Goal: Check status: Check status

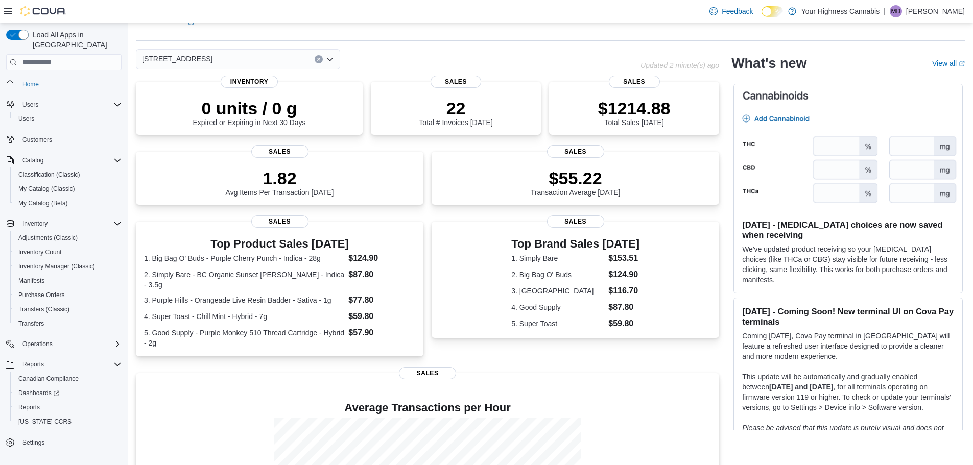
scroll to position [102, 0]
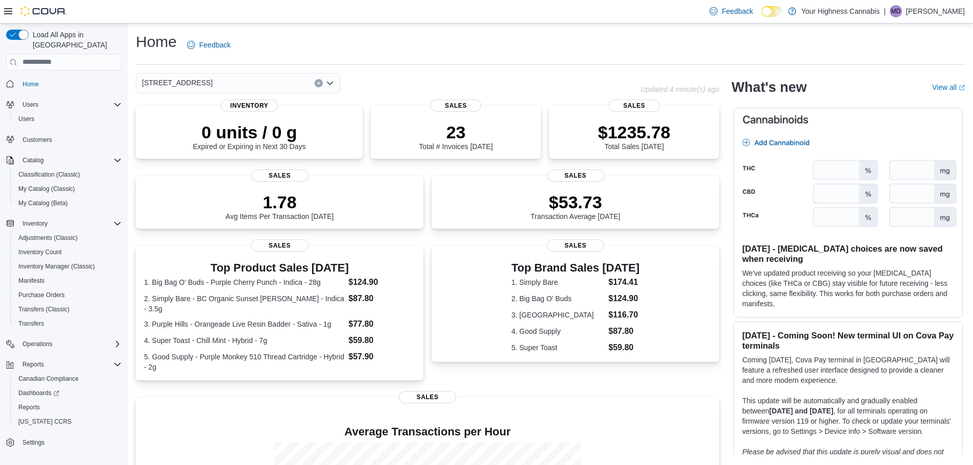
click at [209, 83] on div "[STREET_ADDRESS]" at bounding box center [238, 83] width 204 height 20
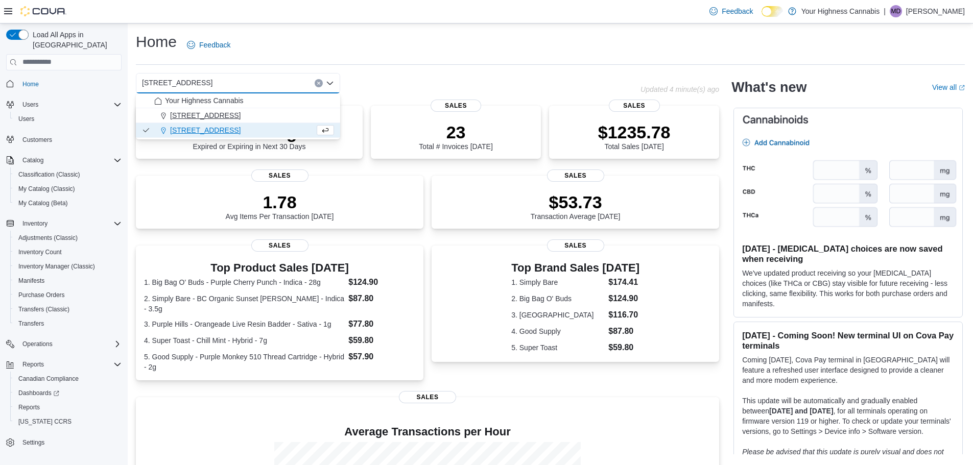
click at [208, 120] on span "415 Exmouth Street, Unit 104" at bounding box center [205, 115] width 71 height 10
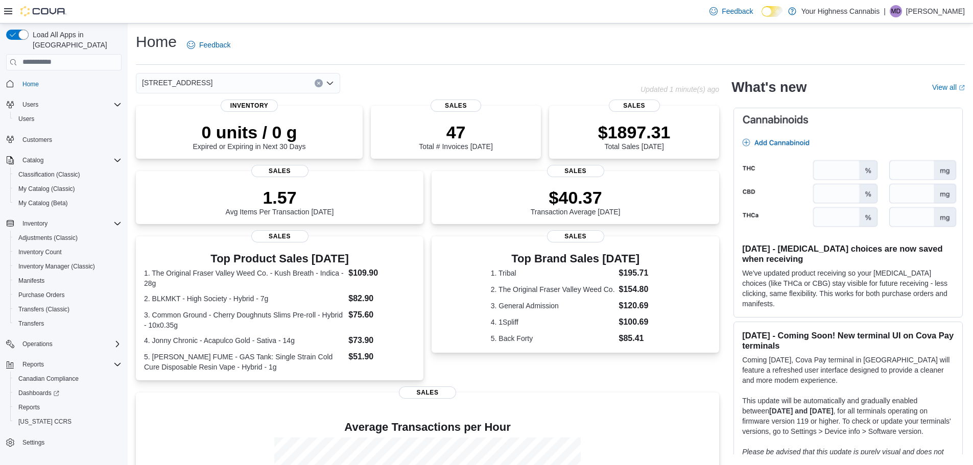
click at [272, 84] on div "415 Exmouth Street, Unit 104 Combo box. Selected. 415 Exmouth Street, Unit 104.…" at bounding box center [238, 83] width 204 height 20
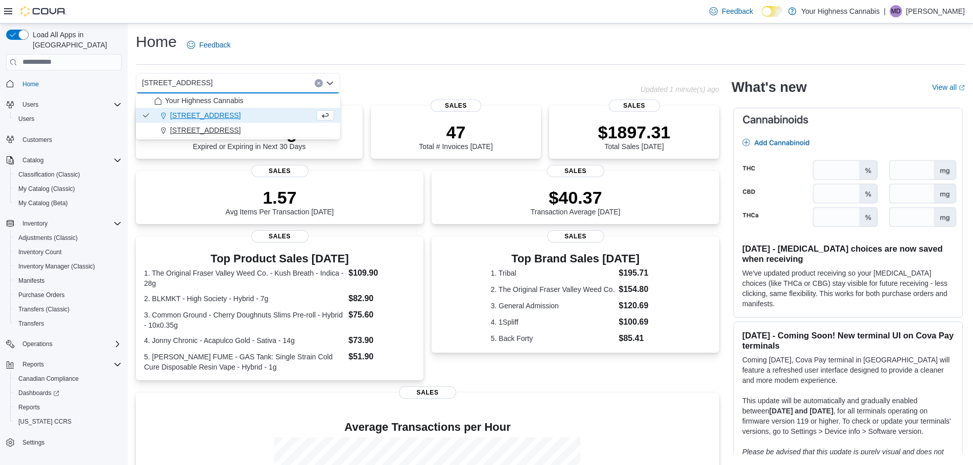
click at [254, 126] on div "[STREET_ADDRESS]" at bounding box center [244, 130] width 180 height 10
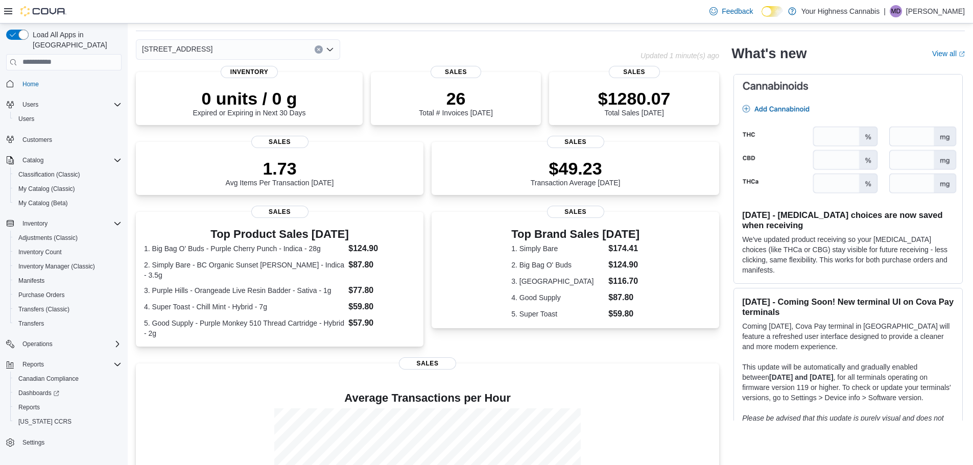
scroll to position [51, 0]
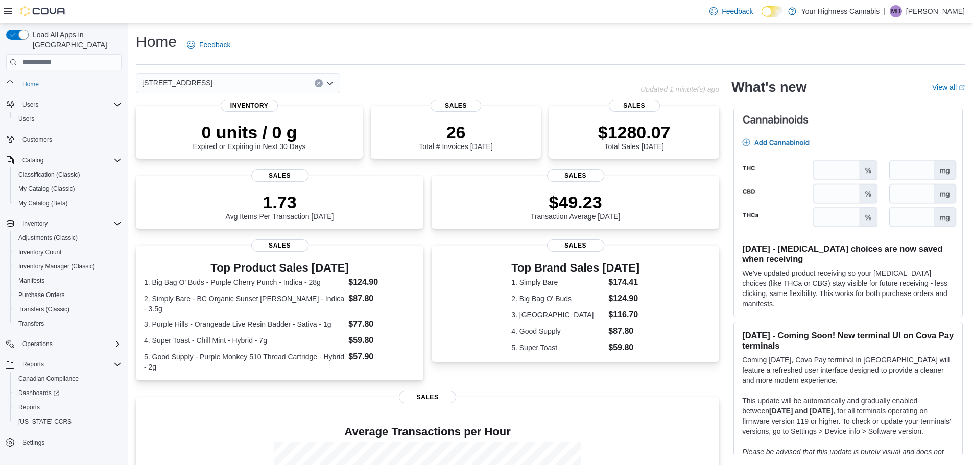
click at [285, 84] on div "[STREET_ADDRESS]" at bounding box center [238, 83] width 204 height 20
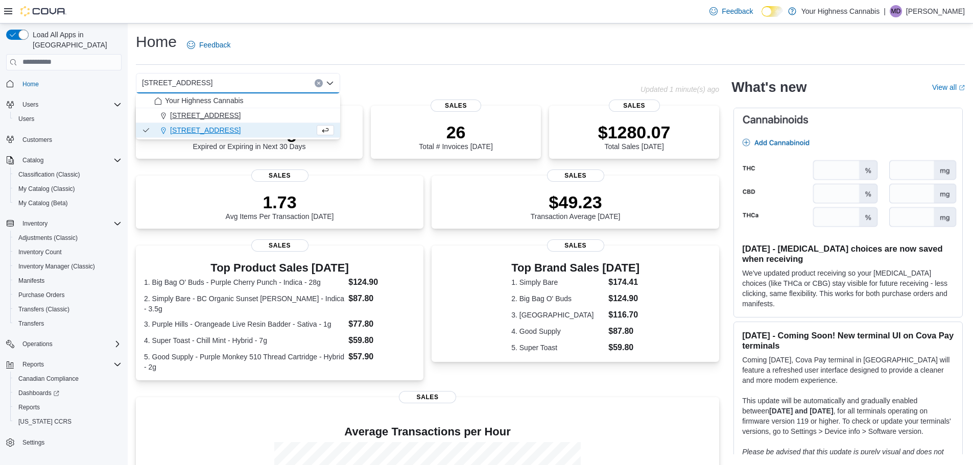
click at [241, 118] on span "415 Exmouth Street, Unit 104" at bounding box center [205, 115] width 71 height 10
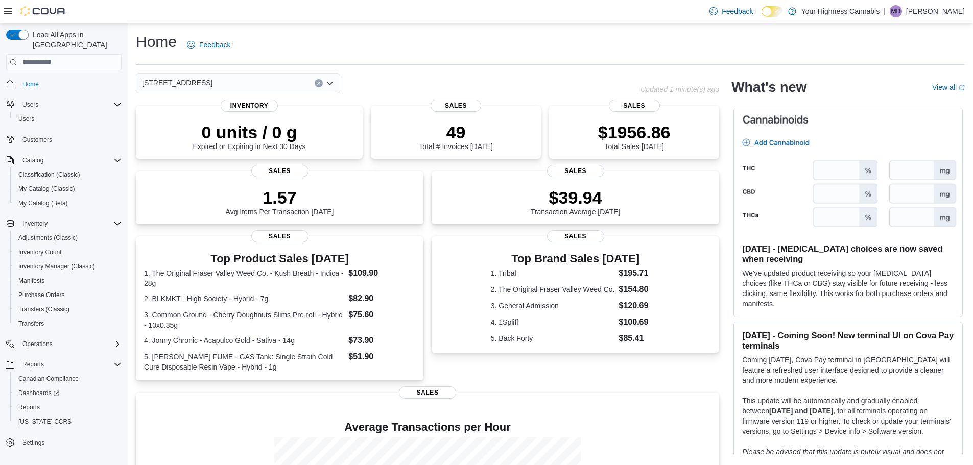
click at [270, 73] on div "415 Exmouth Street, Unit 104" at bounding box center [238, 83] width 204 height 20
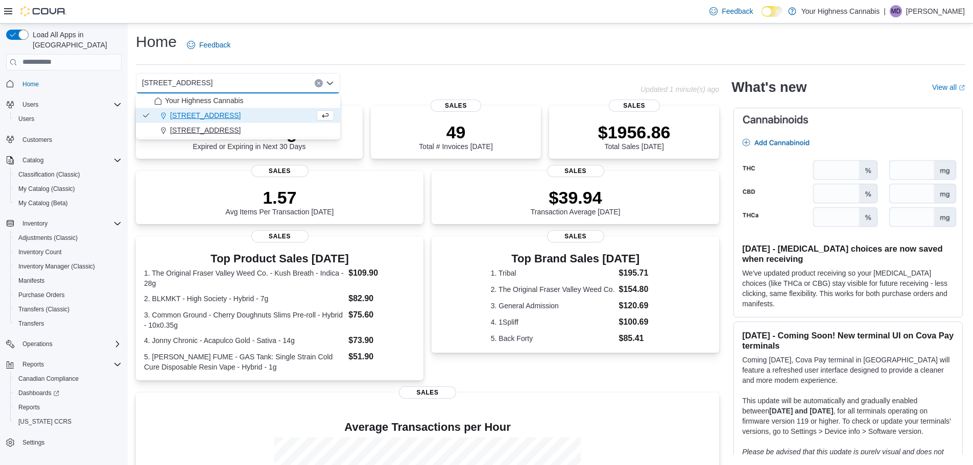
click at [265, 131] on div "[STREET_ADDRESS]" at bounding box center [244, 130] width 180 height 10
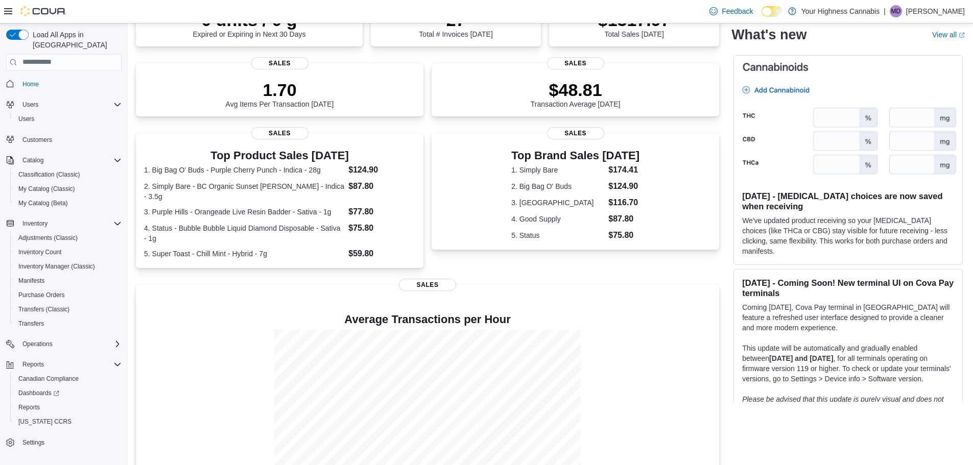
scroll to position [49, 0]
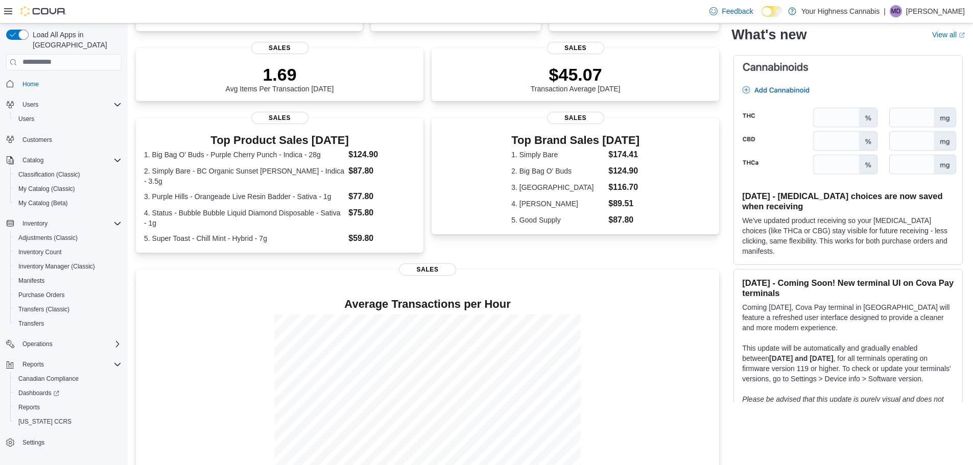
scroll to position [151, 0]
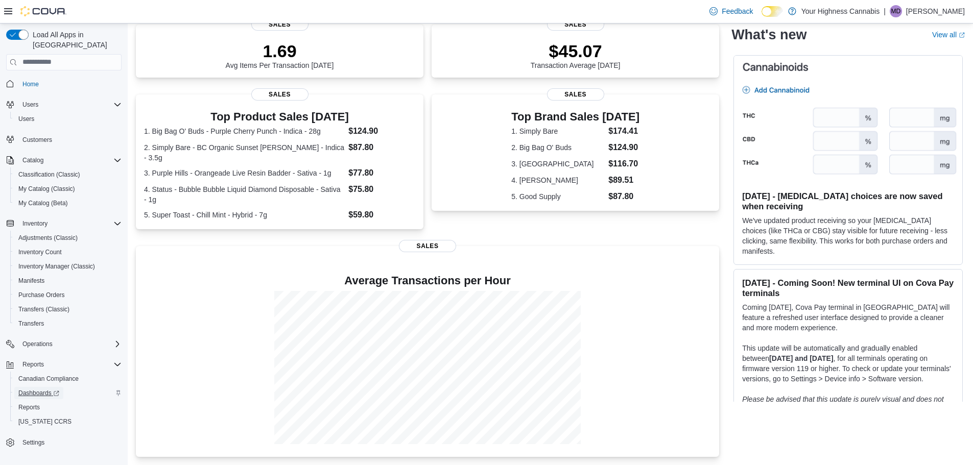
click at [55, 389] on span "Dashboards" at bounding box center [38, 393] width 41 height 8
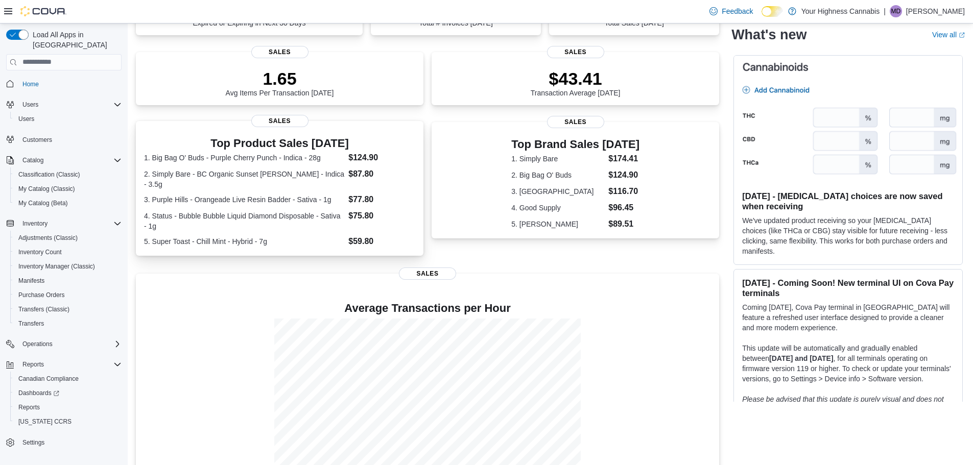
scroll to position [151, 0]
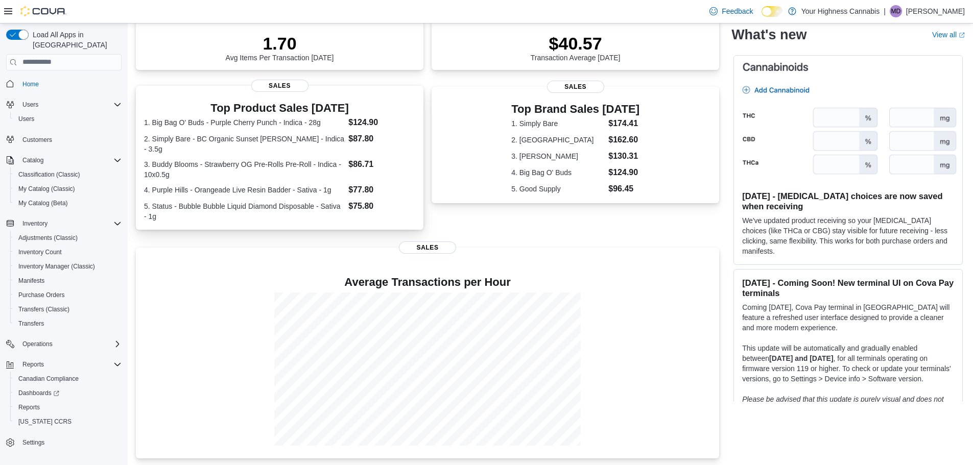
scroll to position [160, 0]
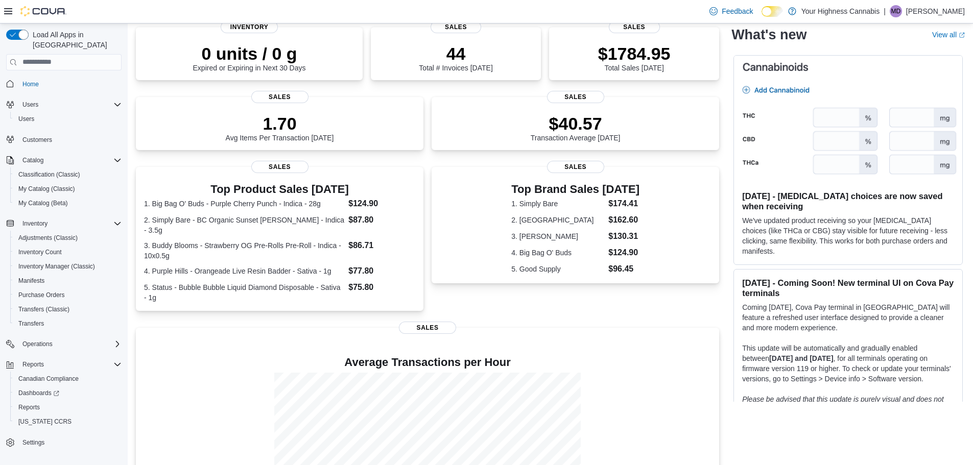
scroll to position [102, 0]
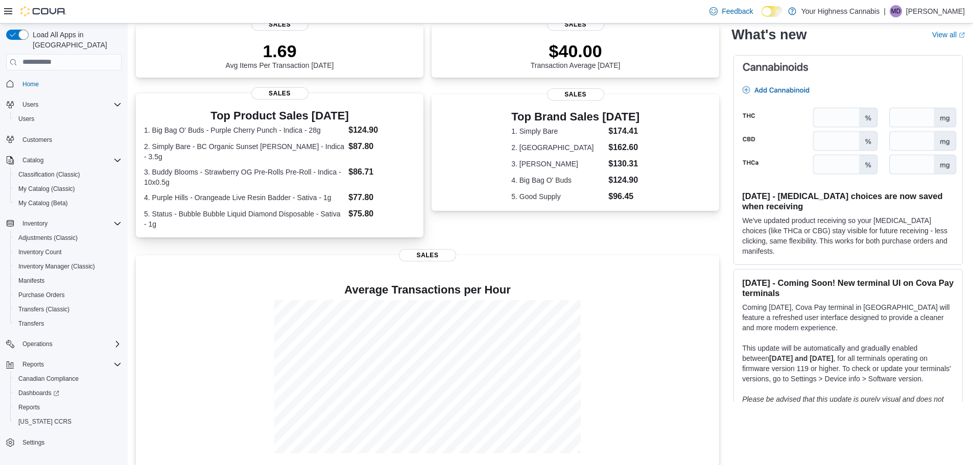
scroll to position [160, 0]
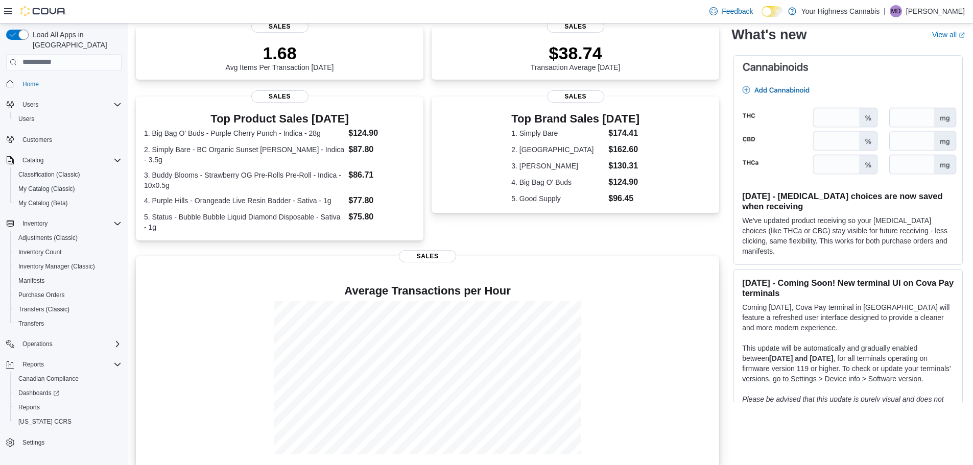
scroll to position [160, 0]
